Goal: Navigation & Orientation: Find specific page/section

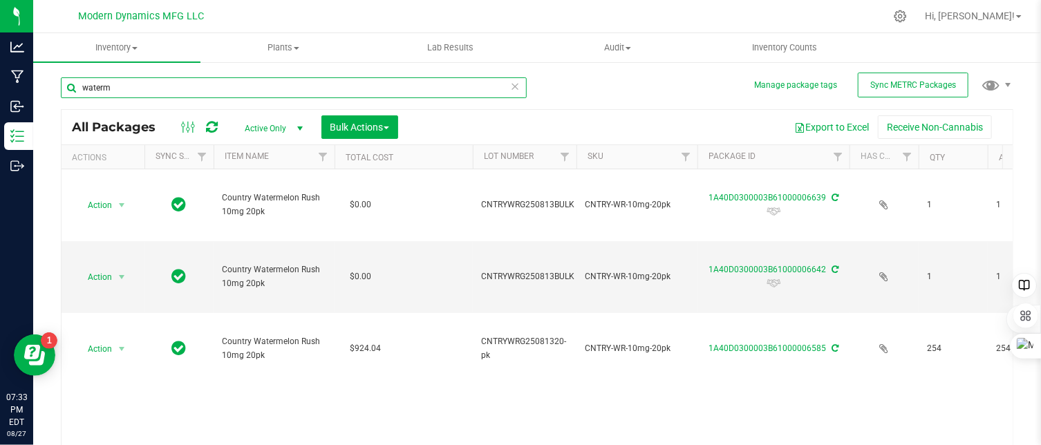
click at [157, 79] on input "waterm" at bounding box center [294, 87] width 466 height 21
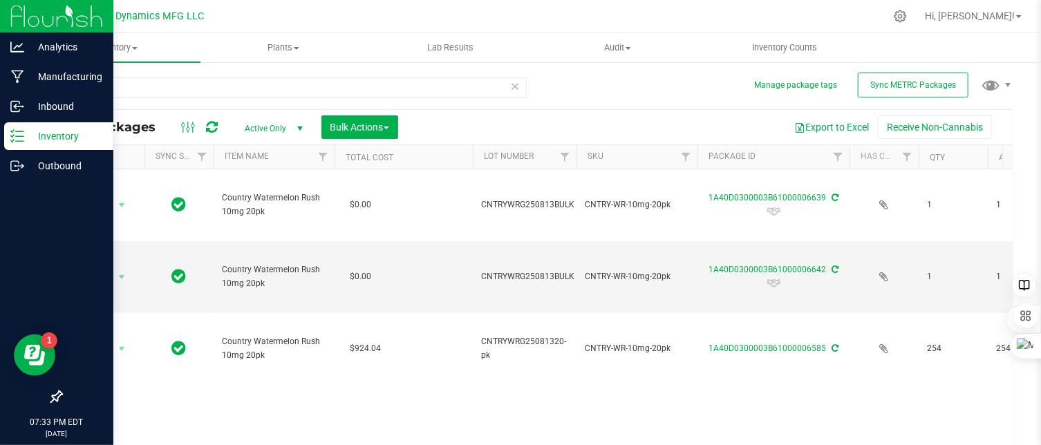
click at [15, 128] on div "Inventory" at bounding box center [58, 136] width 109 height 28
click at [19, 126] on div "Inventory" at bounding box center [58, 136] width 109 height 28
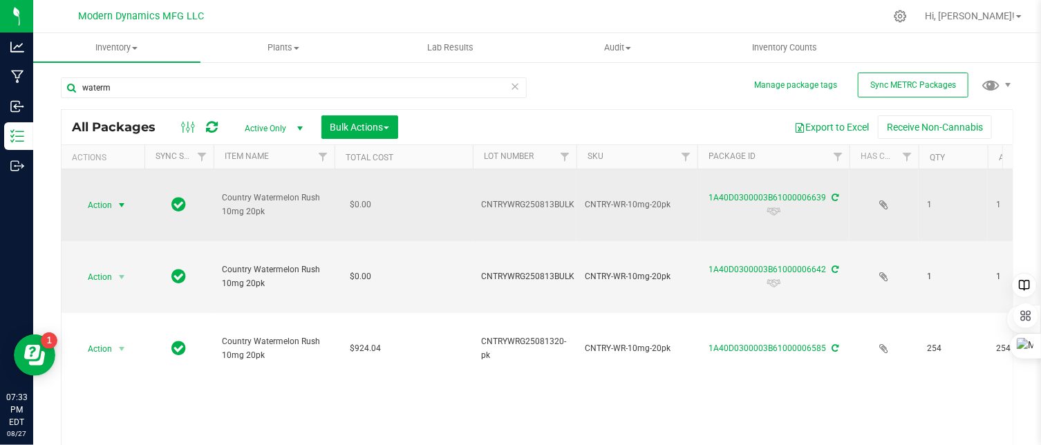
click at [122, 204] on span "select" at bounding box center [121, 205] width 11 height 11
click at [757, 194] on link "1A40D0300003B61000006639" at bounding box center [766, 198] width 117 height 10
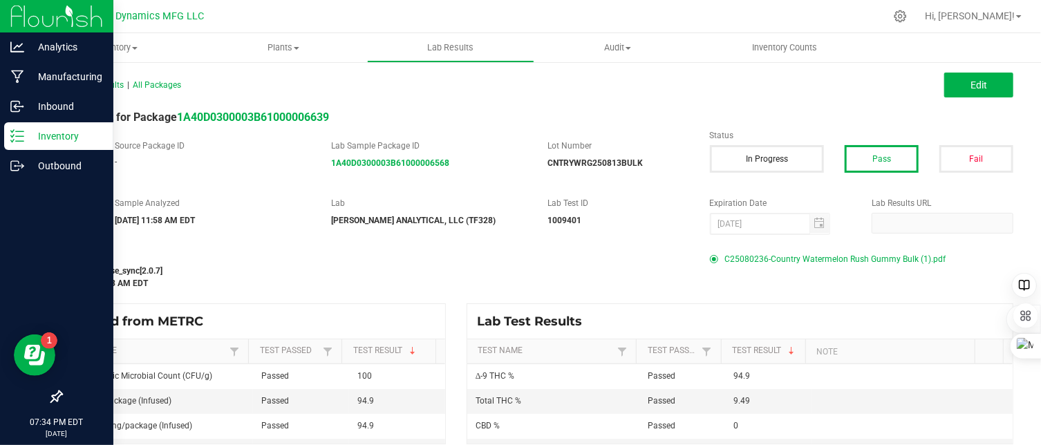
click at [20, 135] on icon at bounding box center [17, 136] width 14 height 14
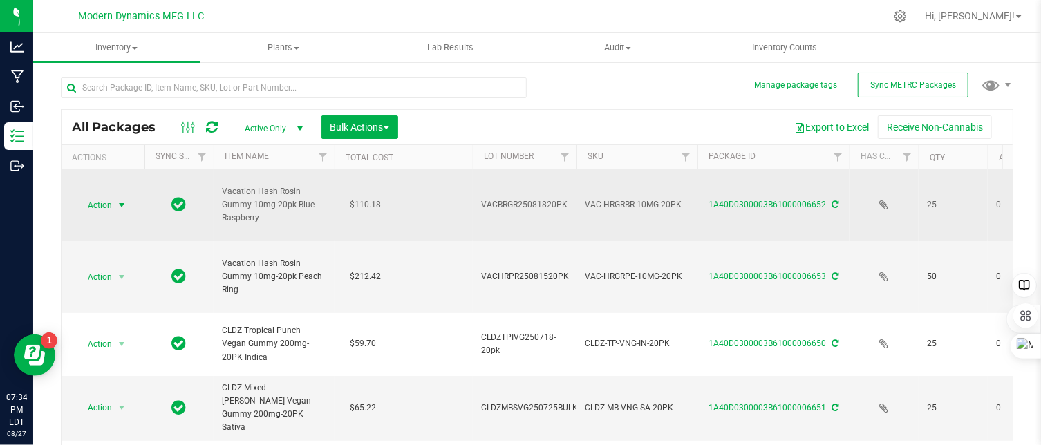
click at [123, 200] on span "select" at bounding box center [121, 205] width 11 height 11
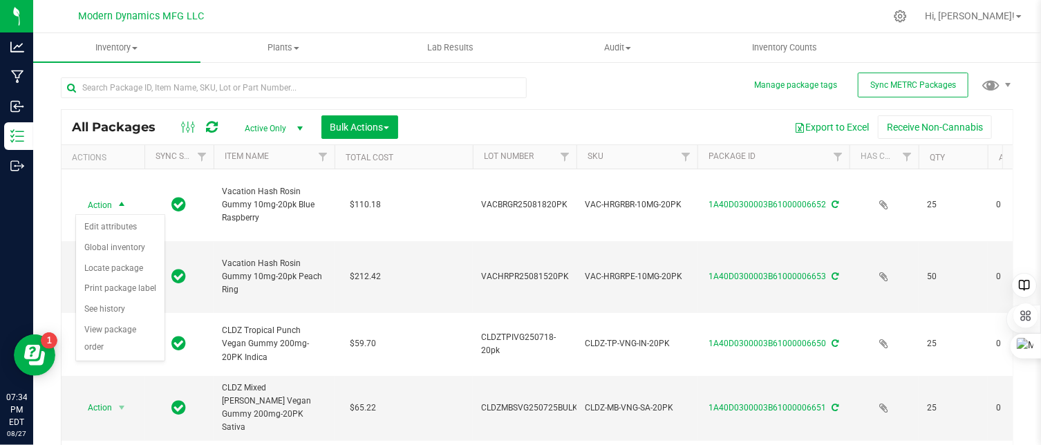
click at [515, 115] on div "Export to Excel Receive Non-Cannabis" at bounding box center [705, 126] width 594 height 23
click at [299, 129] on span "select" at bounding box center [299, 128] width 11 height 11
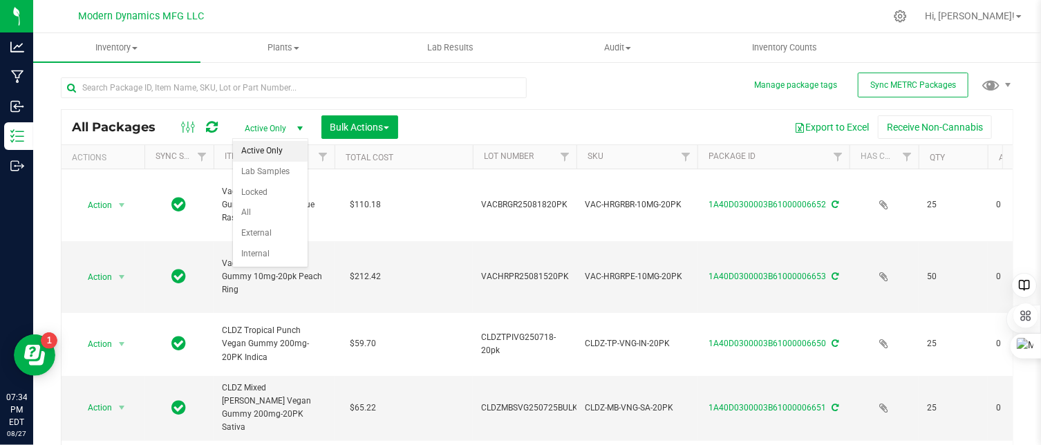
click at [447, 110] on div "All Packages Active Only Active Only Lab Samples Locked All External Internal B…" at bounding box center [537, 127] width 951 height 35
click at [137, 47] on span at bounding box center [135, 48] width 6 height 3
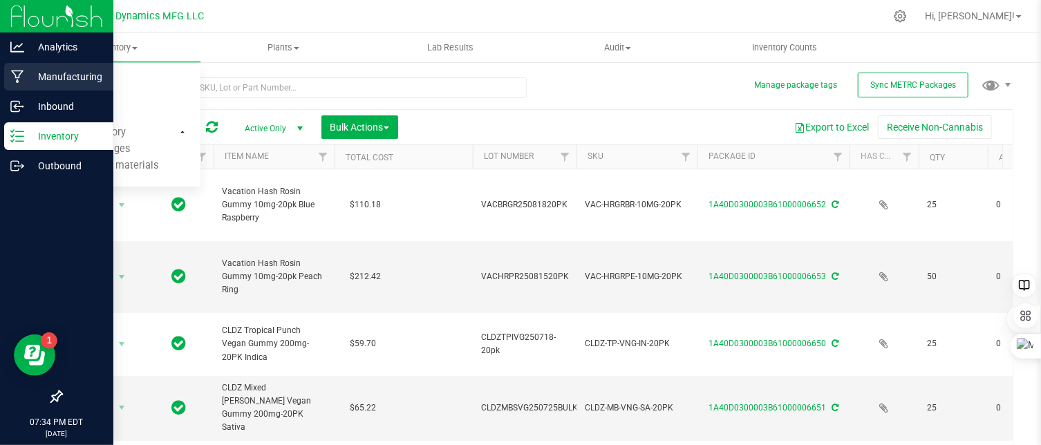
click at [13, 71] on icon at bounding box center [17, 77] width 13 height 14
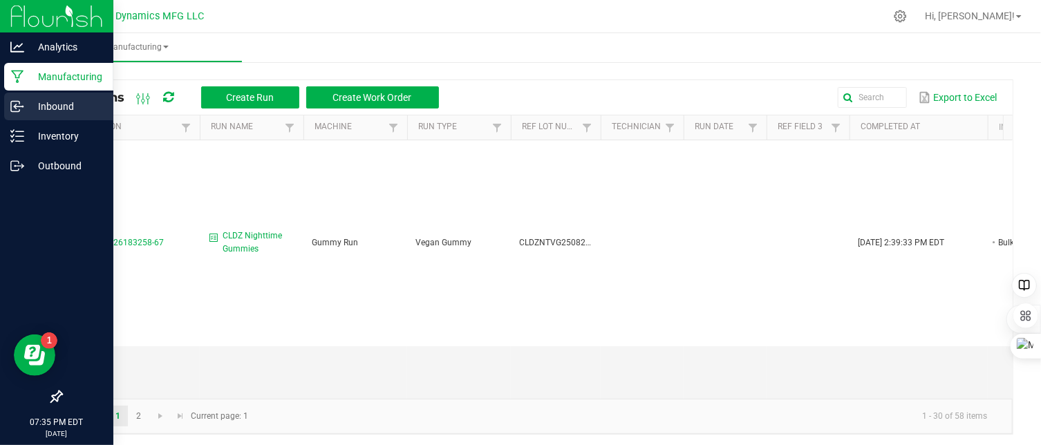
click at [19, 109] on icon at bounding box center [17, 107] width 14 height 14
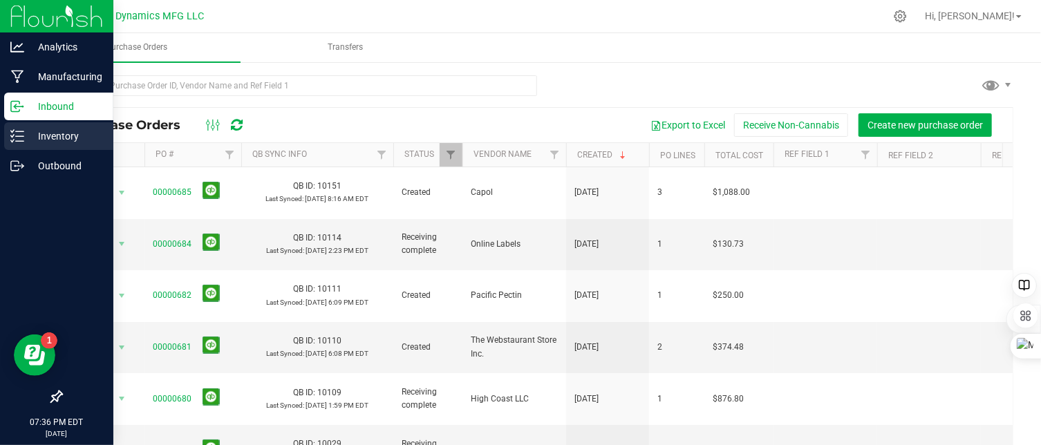
click at [19, 142] on icon at bounding box center [17, 136] width 14 height 14
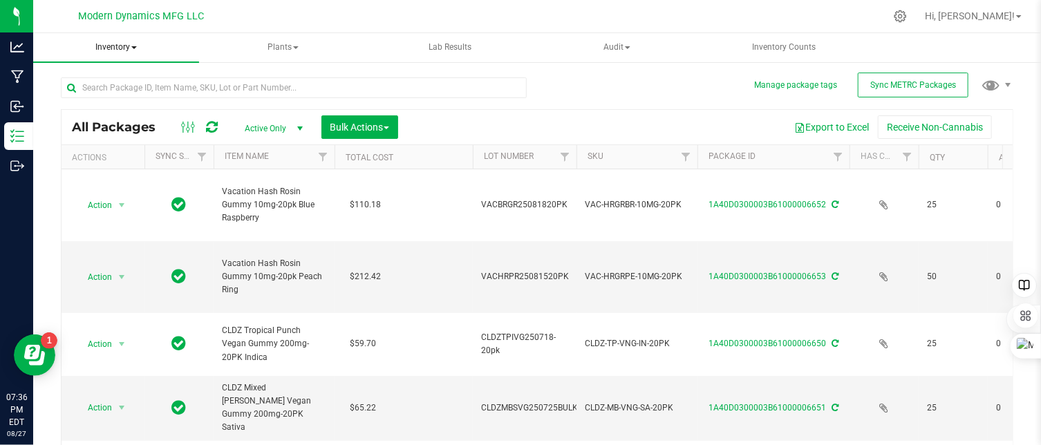
click at [135, 49] on span at bounding box center [134, 47] width 6 height 3
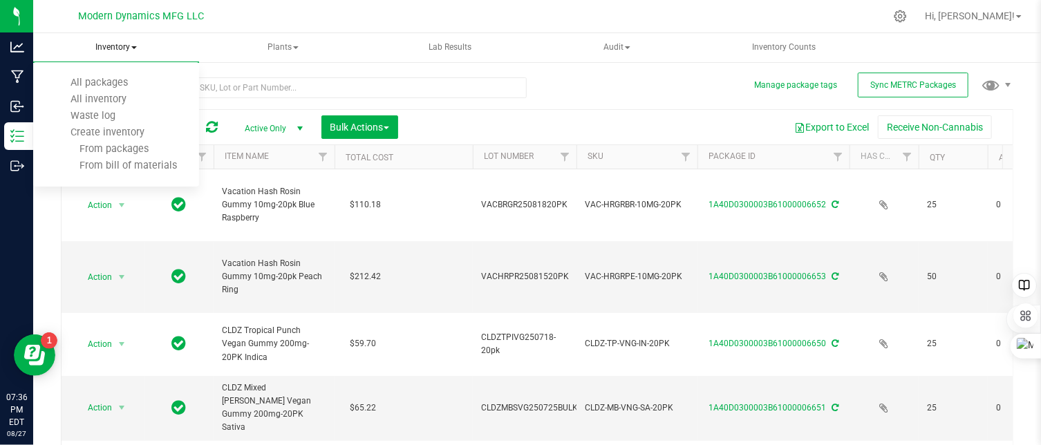
click at [151, 44] on span "Inventory" at bounding box center [116, 47] width 166 height 29
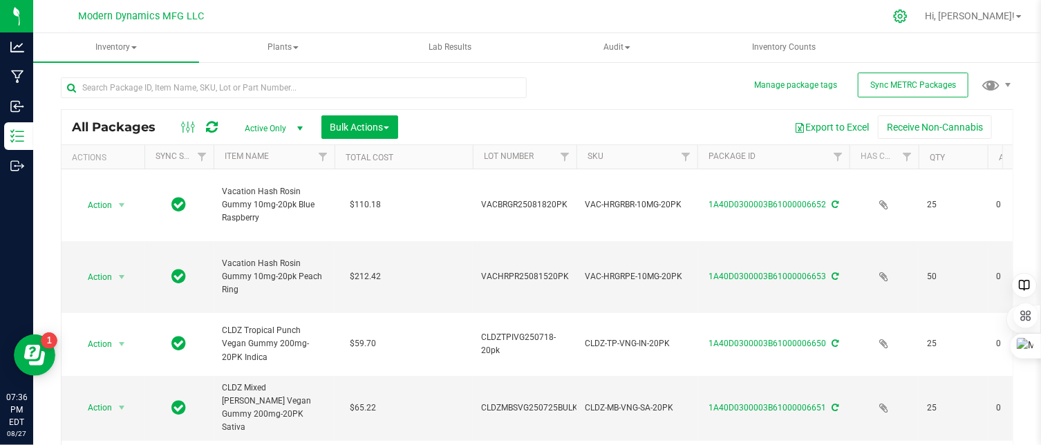
click at [907, 18] on icon at bounding box center [900, 16] width 13 height 13
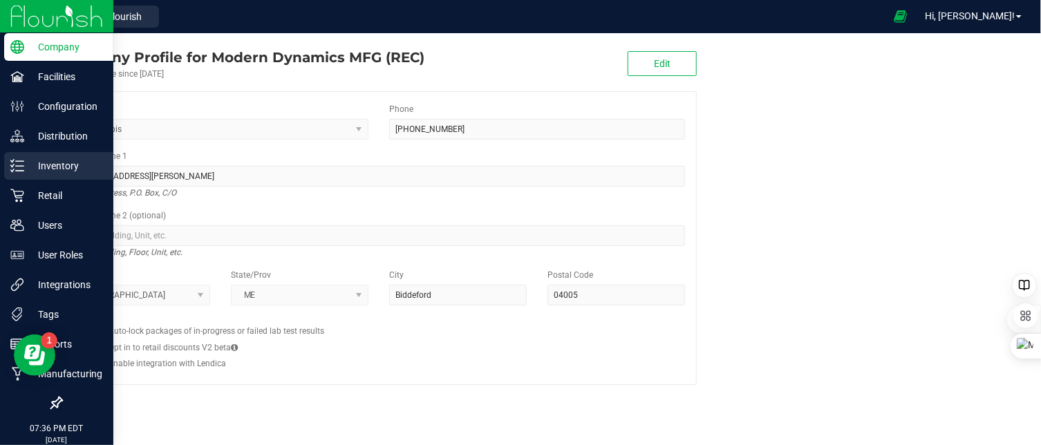
click at [15, 172] on icon at bounding box center [17, 166] width 14 height 14
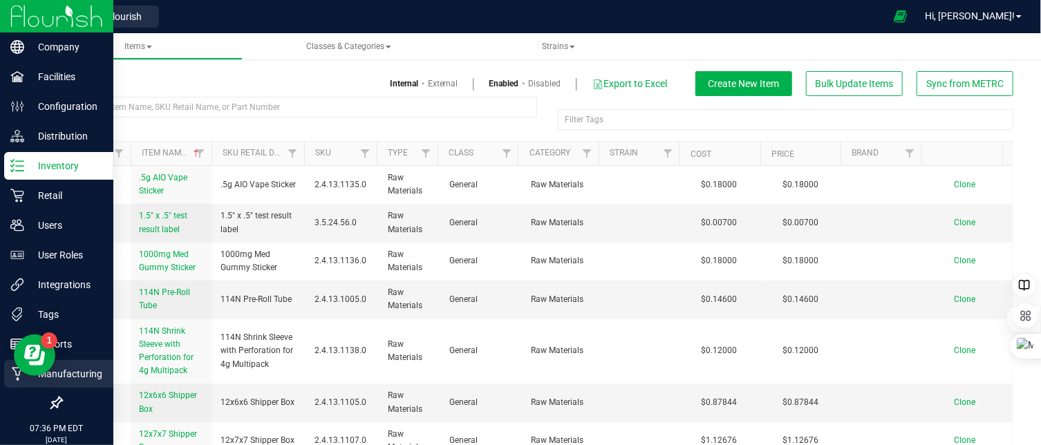
click at [89, 373] on p "Manufacturing" at bounding box center [65, 374] width 83 height 17
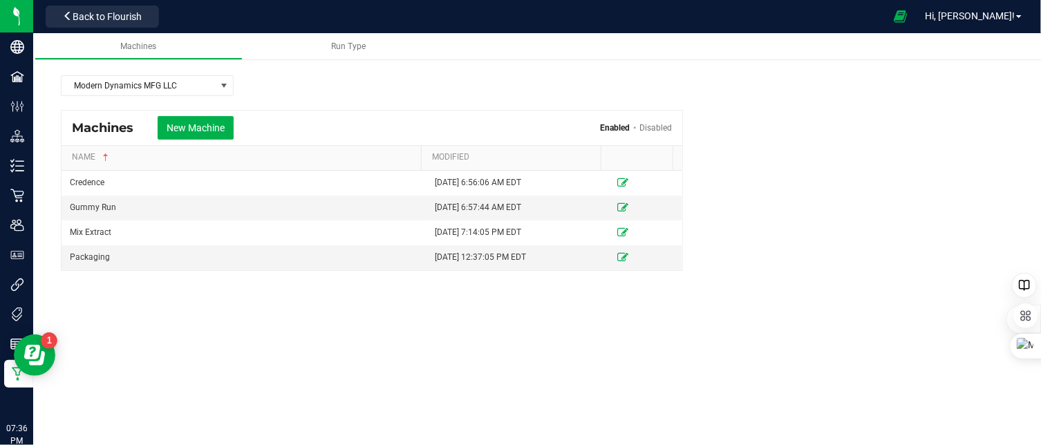
click at [254, 350] on div "Machines Run Type Modern Dynamics MFG LLC Machines New Machine Enabled Disabled…" at bounding box center [537, 219] width 1008 height 373
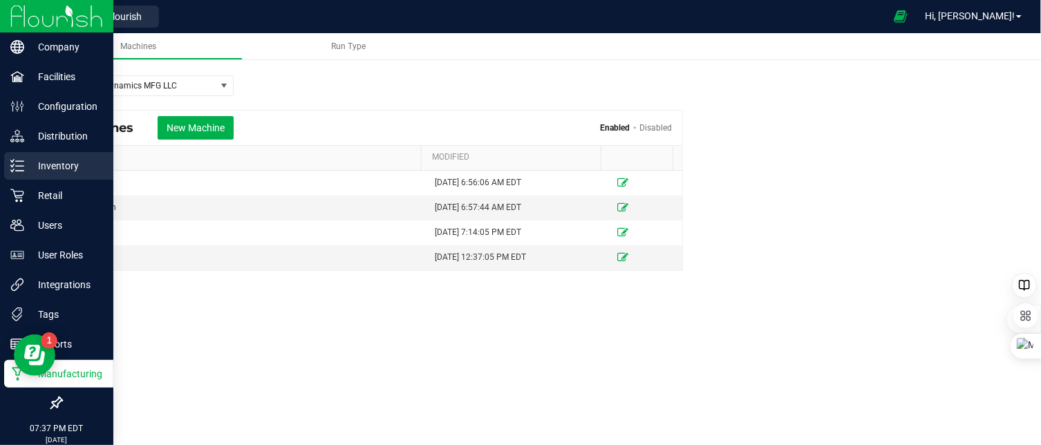
click at [50, 164] on p "Inventory" at bounding box center [65, 166] width 83 height 17
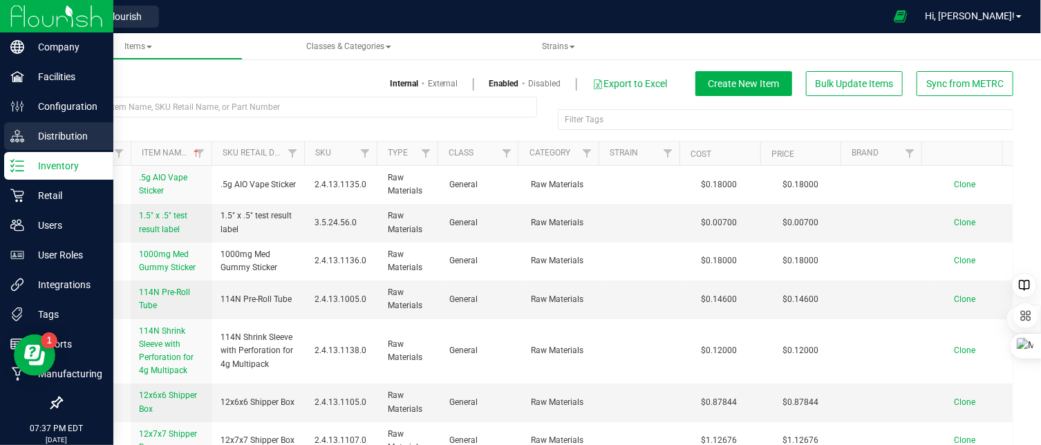
click at [52, 135] on p "Distribution" at bounding box center [65, 136] width 83 height 17
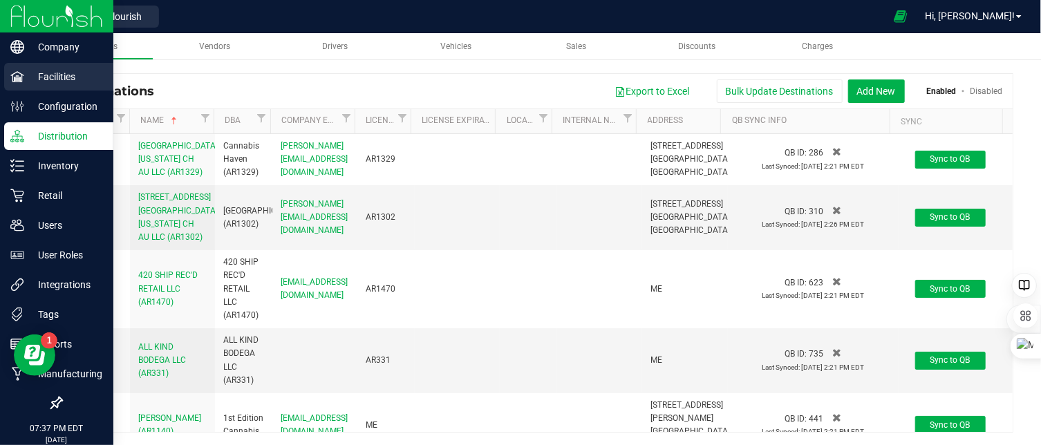
click at [59, 79] on p "Facilities" at bounding box center [65, 76] width 83 height 17
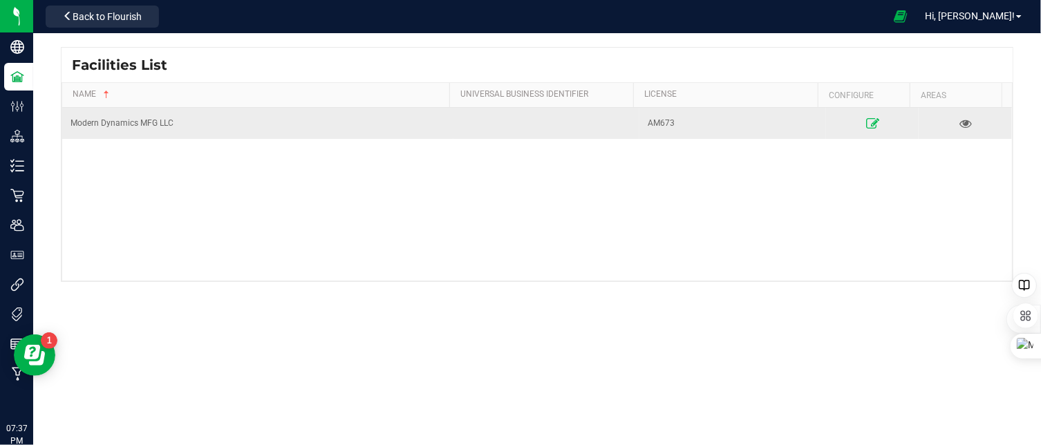
click at [866, 120] on icon at bounding box center [872, 123] width 13 height 10
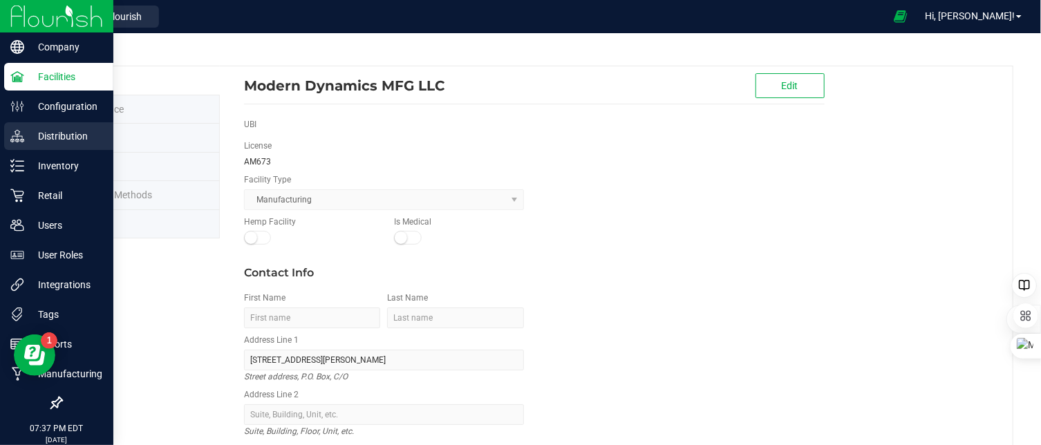
click at [17, 140] on icon at bounding box center [17, 136] width 14 height 14
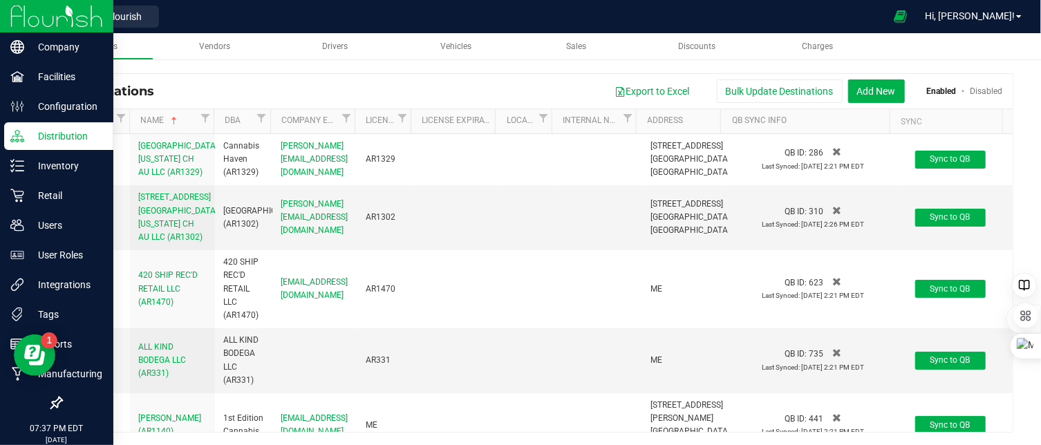
click at [40, 15] on img at bounding box center [56, 16] width 93 height 32
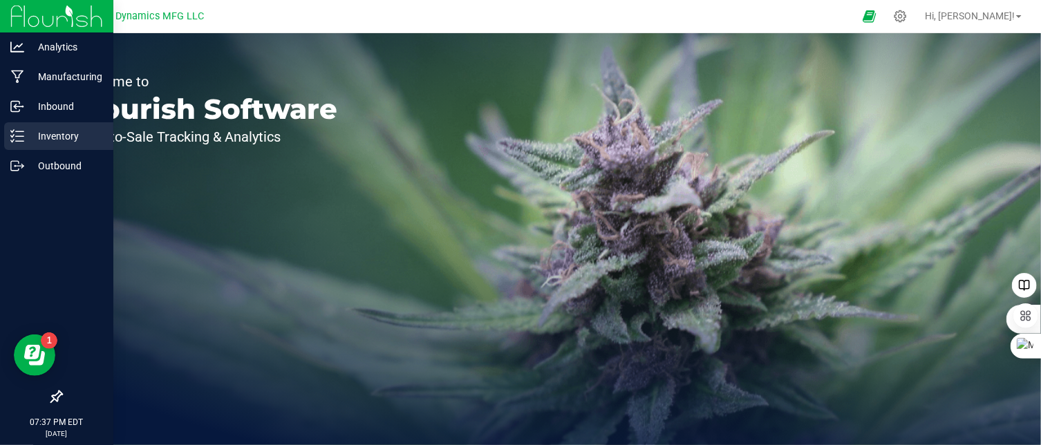
click at [17, 137] on icon at bounding box center [17, 136] width 14 height 14
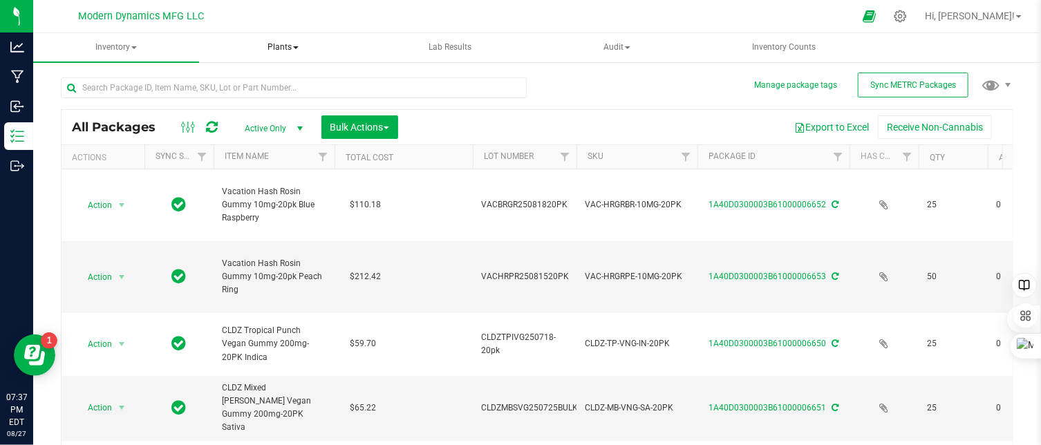
click at [296, 47] on span at bounding box center [296, 47] width 6 height 3
click at [461, 43] on span "Lab Results" at bounding box center [450, 47] width 80 height 12
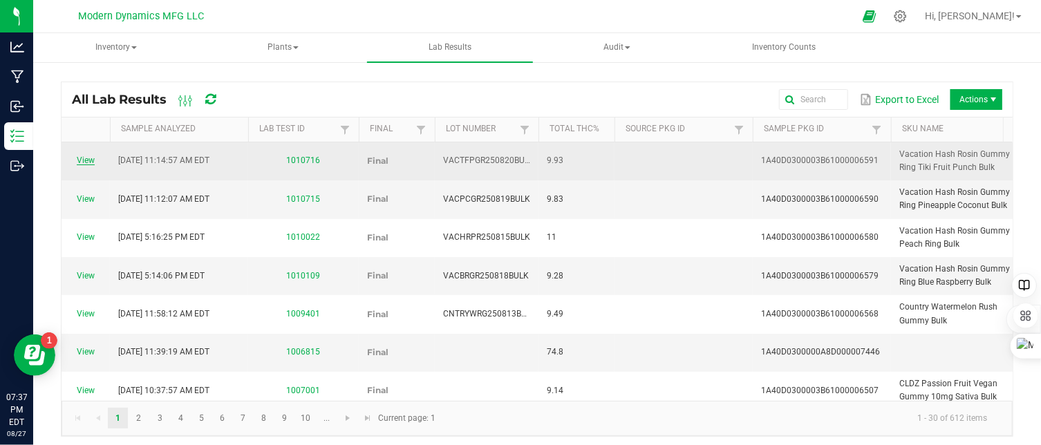
click at [86, 160] on link "View" at bounding box center [86, 160] width 18 height 10
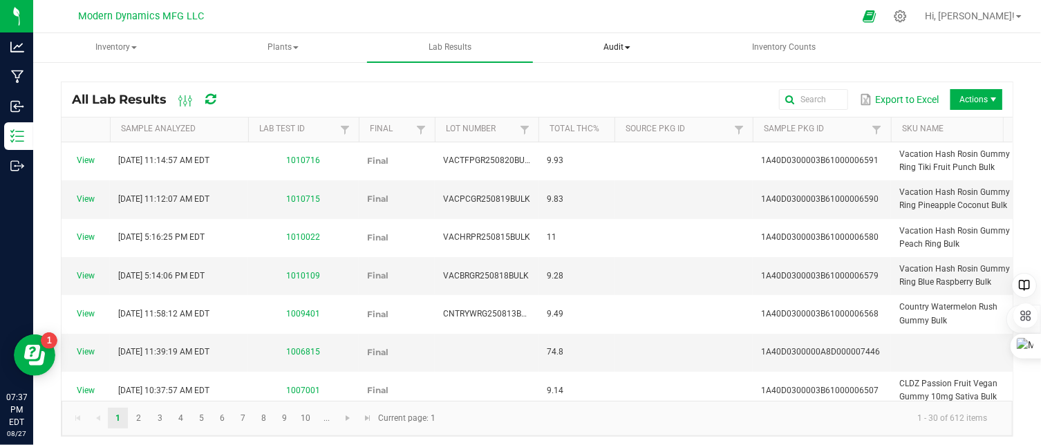
click at [628, 46] on span "Audit" at bounding box center [617, 48] width 164 height 28
click at [633, 85] on span "Inventory auditing" at bounding box center [612, 83] width 118 height 12
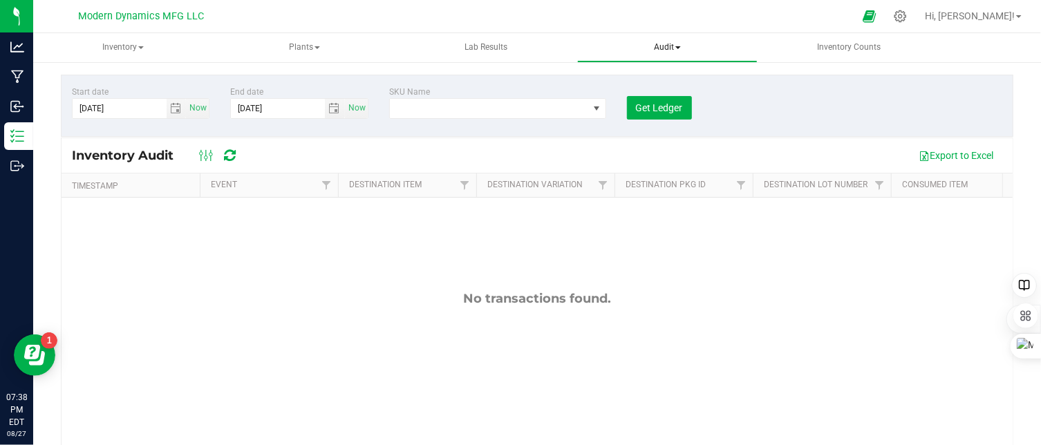
click at [678, 46] on span "Audit" at bounding box center [667, 48] width 178 height 28
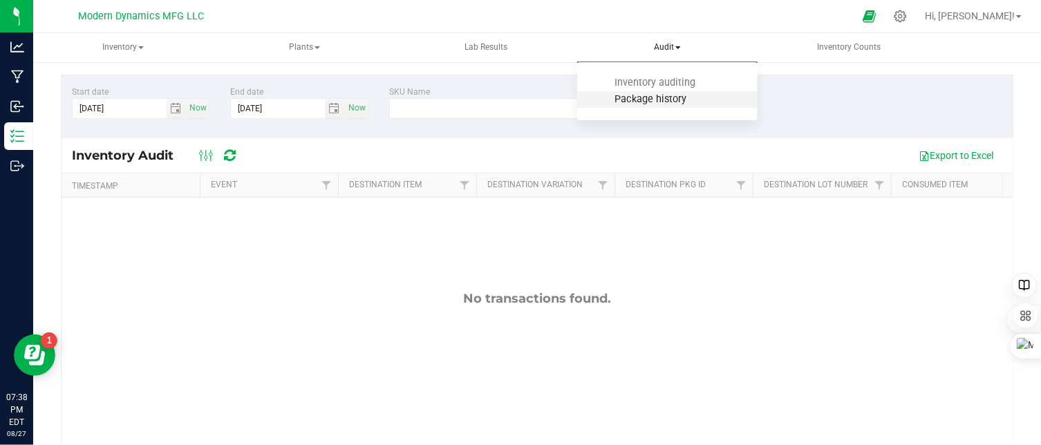
click at [664, 99] on span "Package history" at bounding box center [650, 99] width 109 height 12
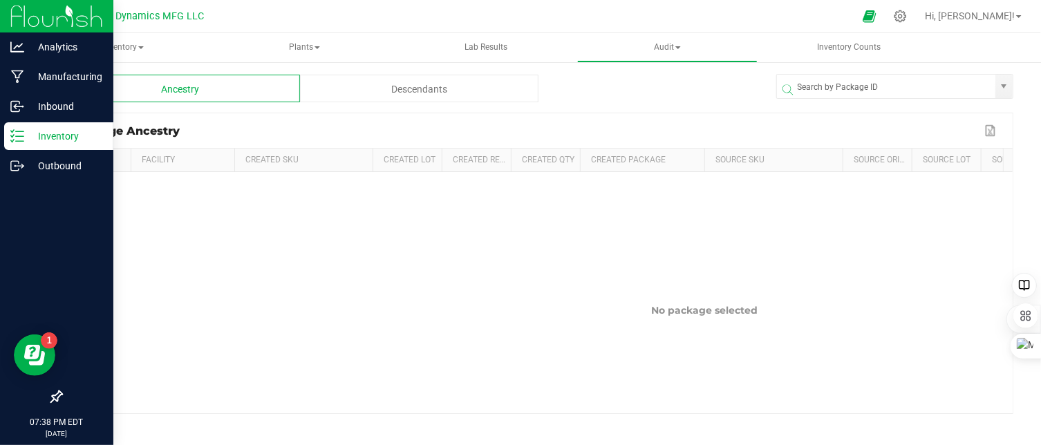
click at [17, 129] on icon at bounding box center [17, 136] width 14 height 14
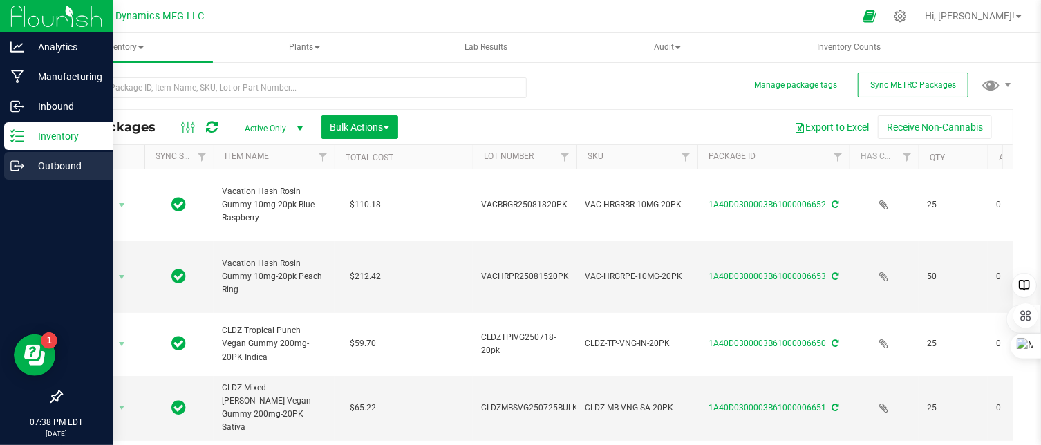
click at [17, 166] on line at bounding box center [20, 166] width 8 height 0
